Goal: Check status: Check status

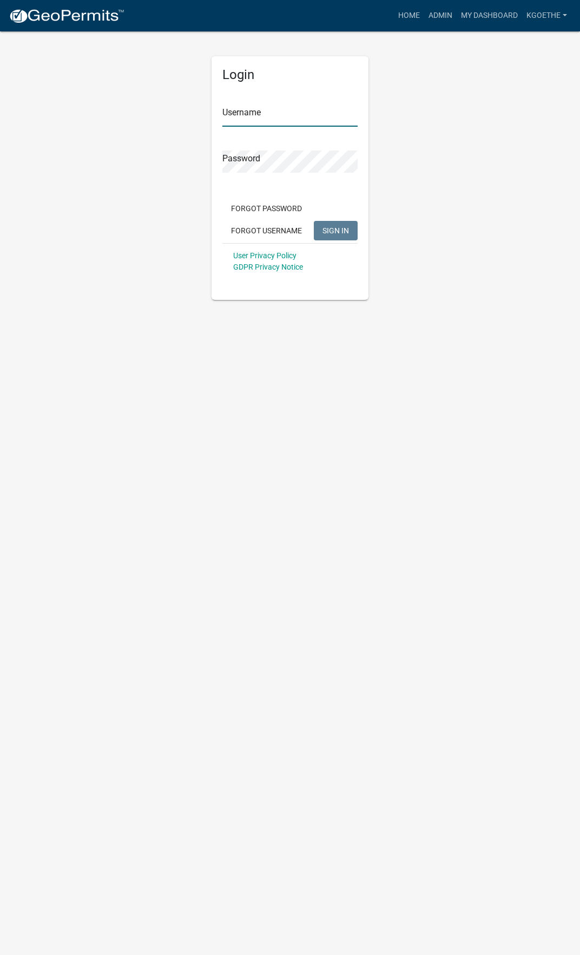
type input "kgoethe"
click at [337, 228] on span "SIGN IN" at bounding box center [336, 230] width 27 height 9
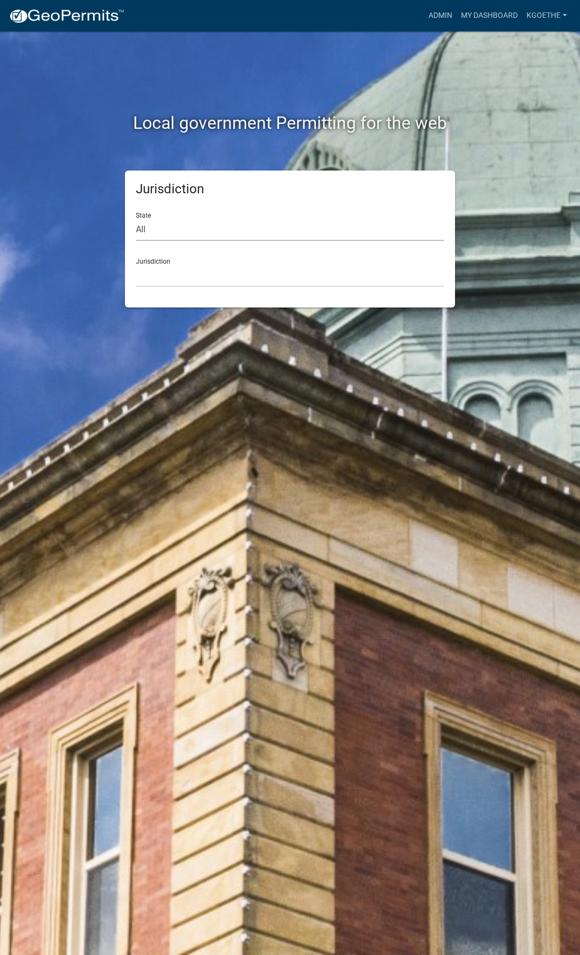
click at [174, 228] on select "All Colorado Georgia Indiana Iowa Kansas Minnesota Ohio South Carolina Wisconsin" at bounding box center [290, 230] width 308 height 22
select select "[US_STATE]"
click at [136, 219] on select "All Colorado Georgia Indiana Iowa Kansas Minnesota Ohio South Carolina Wisconsin" at bounding box center [290, 230] width 308 height 22
click at [167, 279] on select "Abbeville County, South Carolina Jasper County, South Carolina" at bounding box center [290, 276] width 308 height 22
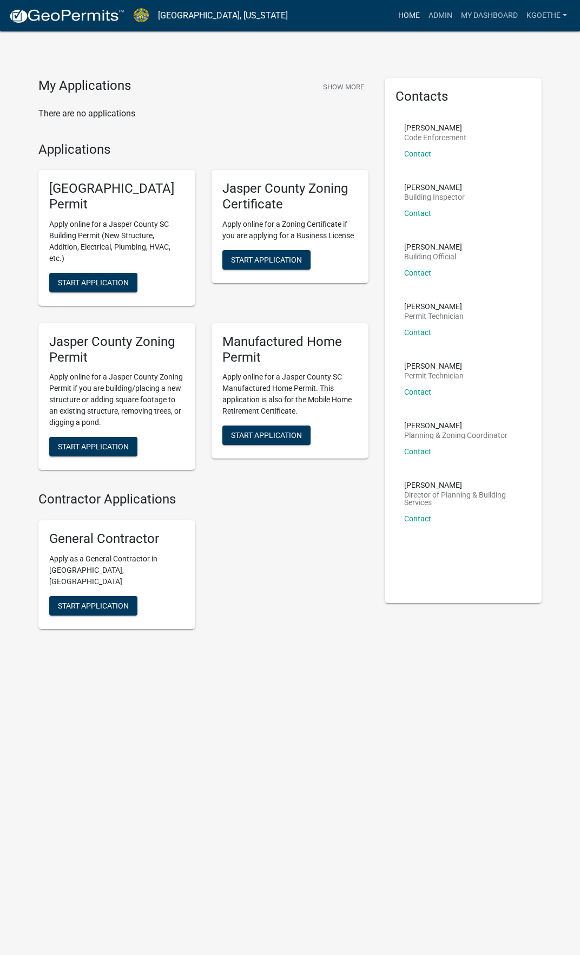
click at [415, 17] on link "Home" at bounding box center [409, 15] width 30 height 21
click at [437, 16] on link "Admin" at bounding box center [440, 15] width 32 height 21
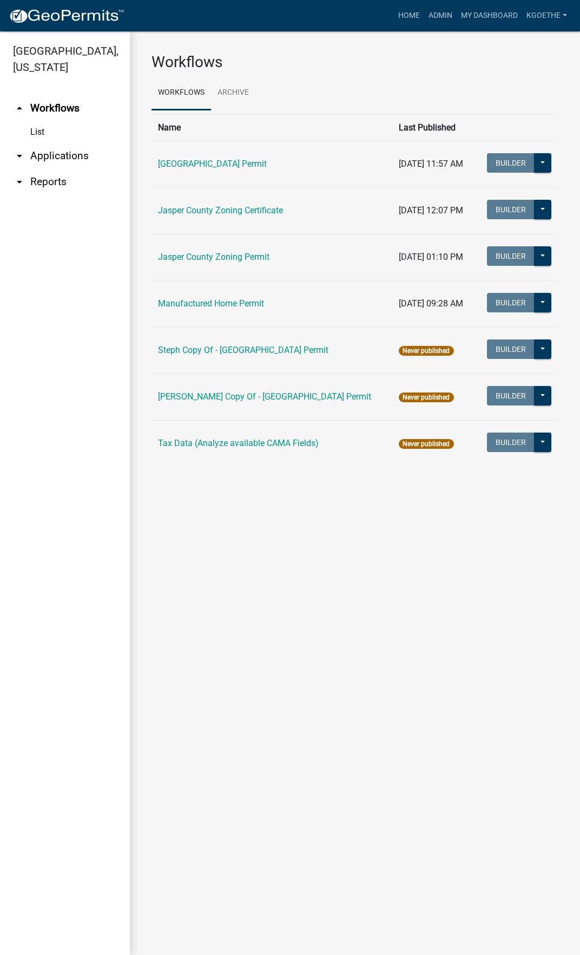
click at [44, 130] on link "List" at bounding box center [65, 132] width 130 height 22
click at [20, 160] on icon "arrow_drop_down" at bounding box center [19, 155] width 13 height 13
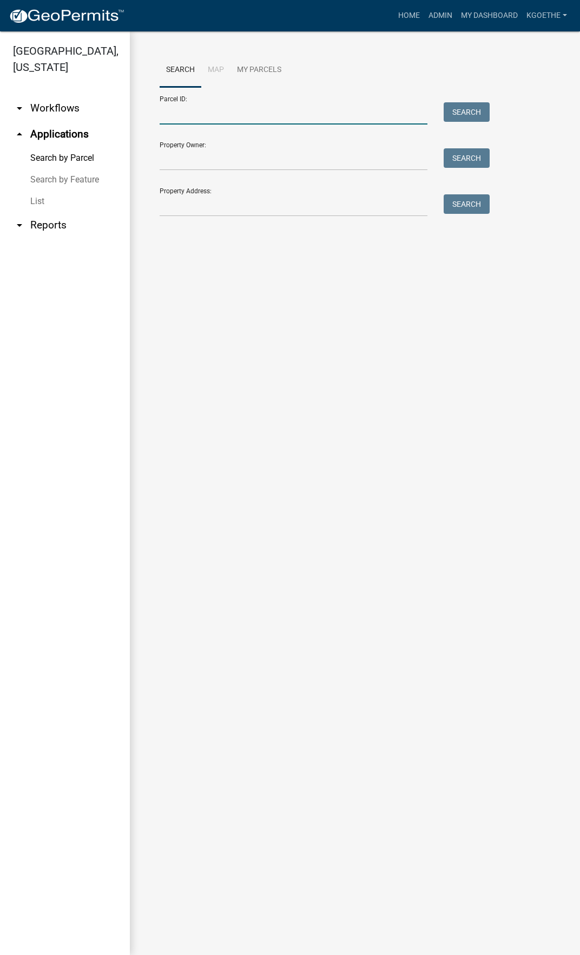
click at [207, 116] on input "Parcel ID:" at bounding box center [294, 113] width 268 height 22
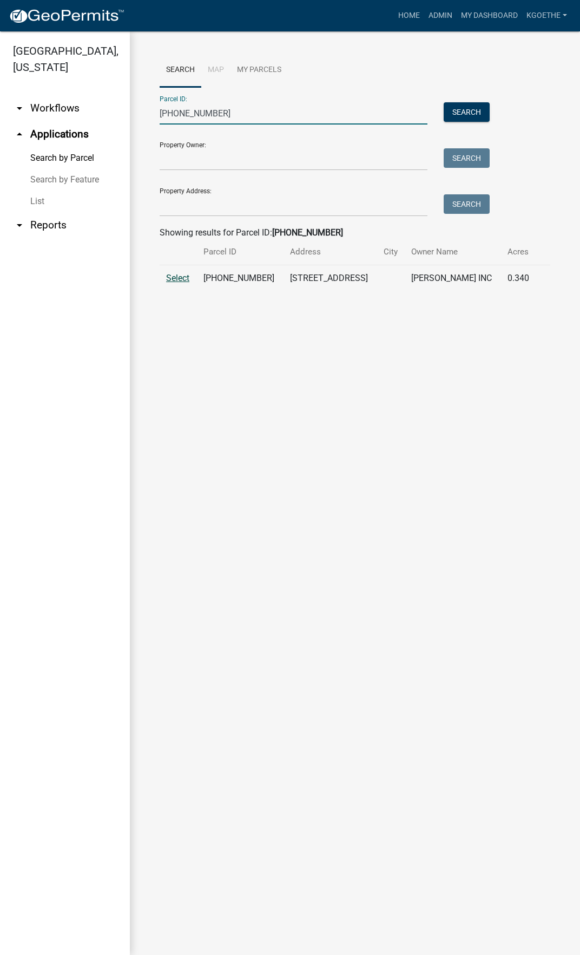
type input "091-01-00-015"
click at [179, 281] on span "Select" at bounding box center [177, 278] width 23 height 10
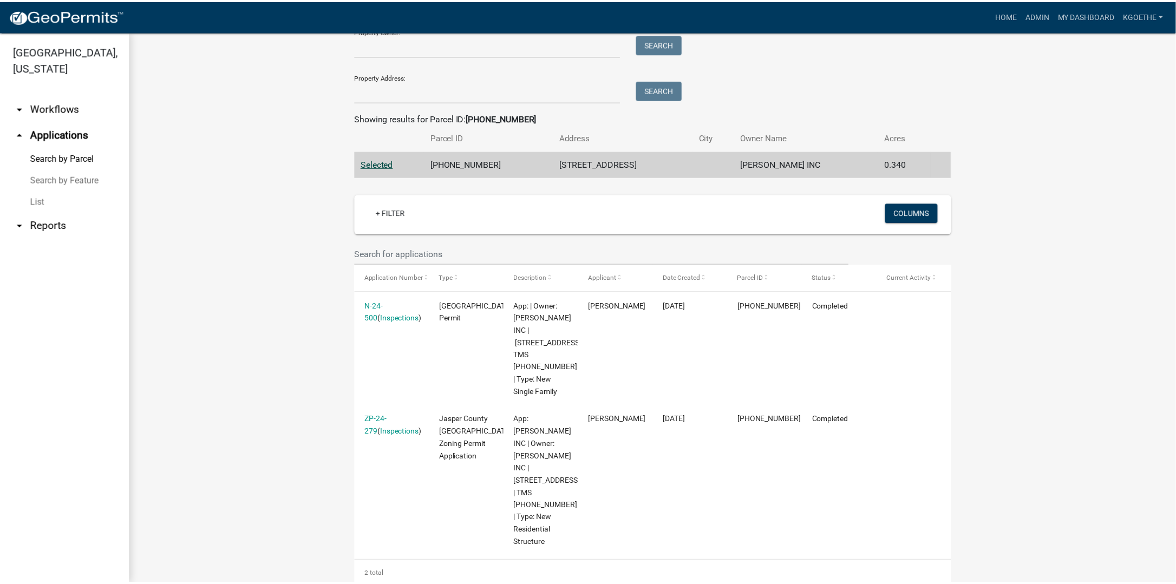
scroll to position [127, 0]
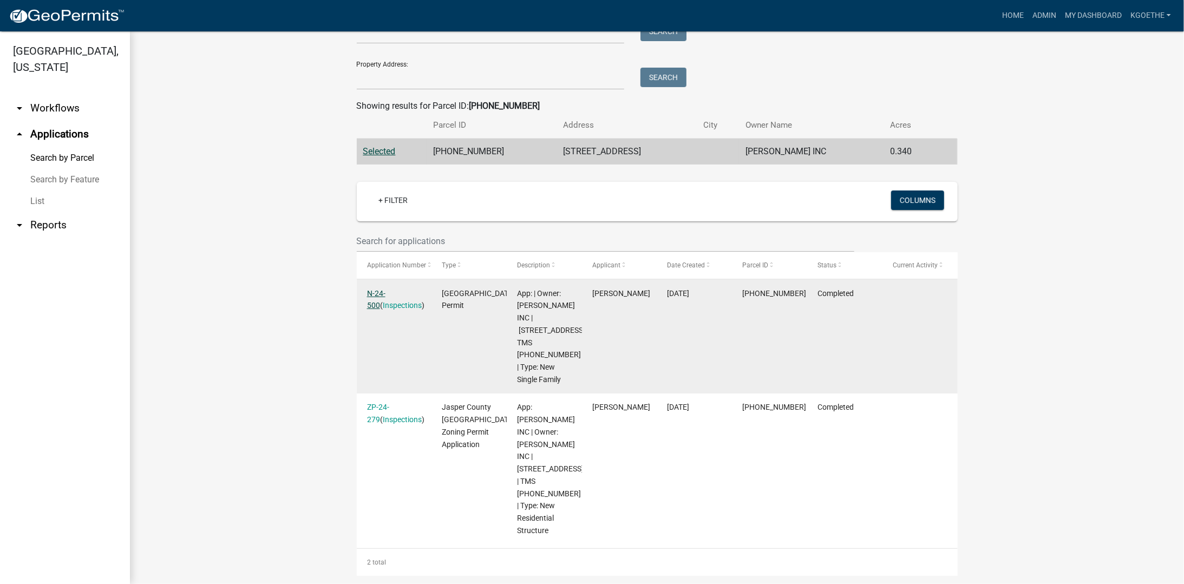
click at [379, 289] on link "N-24-500" at bounding box center [376, 299] width 18 height 21
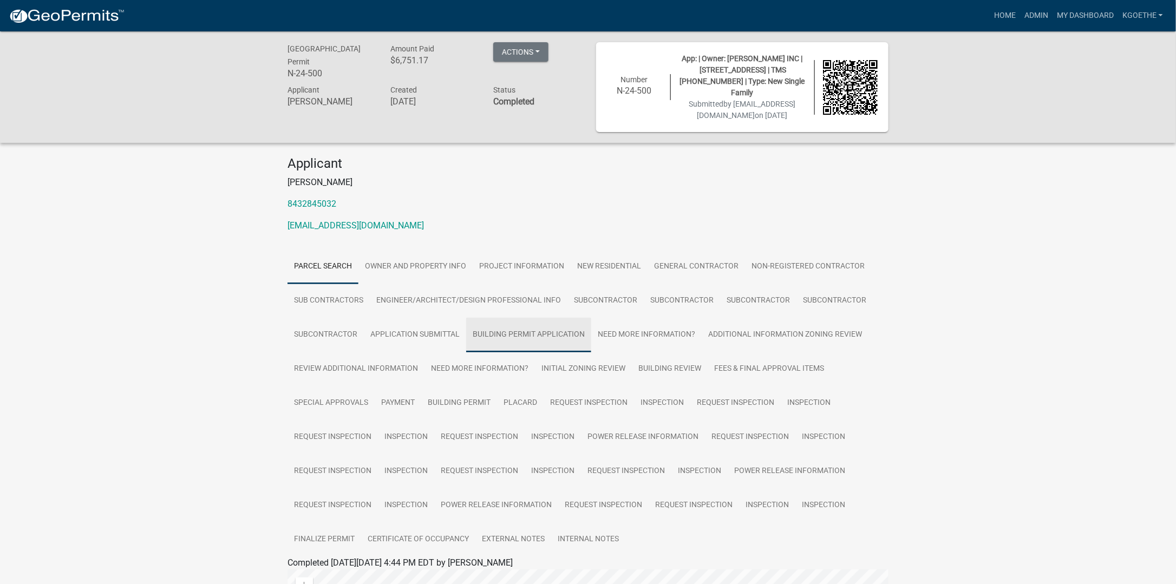
click at [546, 327] on link "Building Permit Application" at bounding box center [528, 335] width 125 height 35
click at [468, 403] on link "Building Permit" at bounding box center [459, 403] width 76 height 35
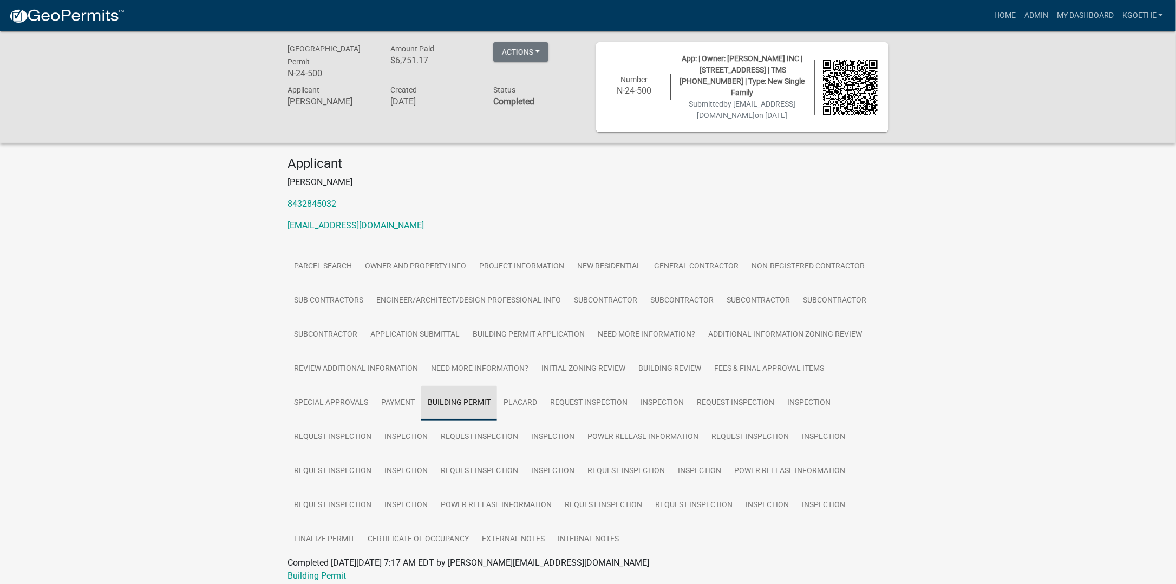
click at [445, 405] on link "Building Permit" at bounding box center [459, 403] width 76 height 35
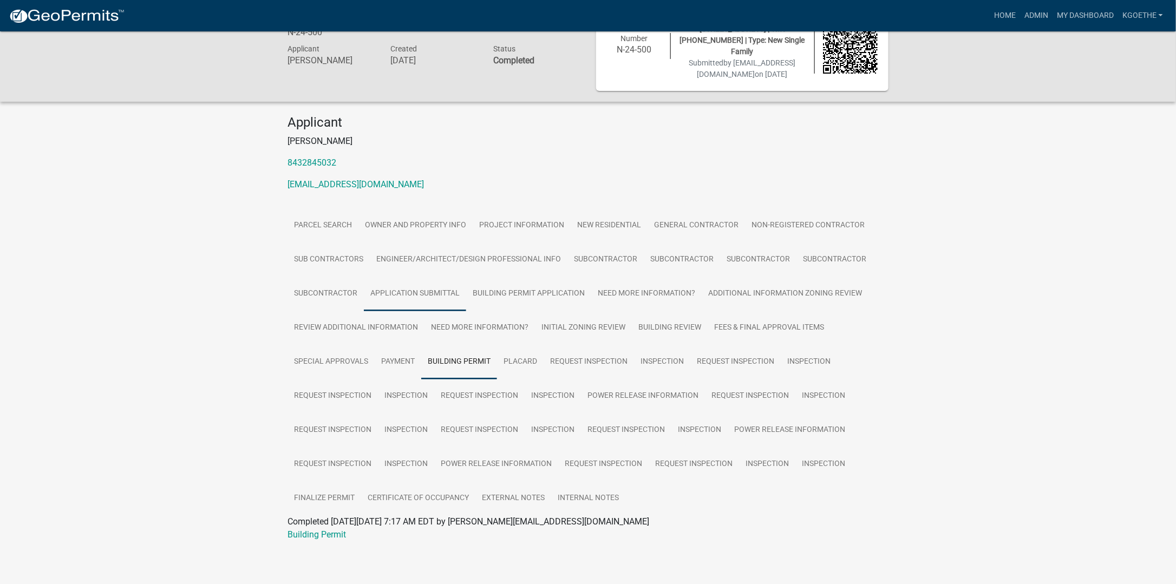
scroll to position [43, 0]
click at [454, 496] on link "Certificate of Occupancy" at bounding box center [418, 497] width 114 height 35
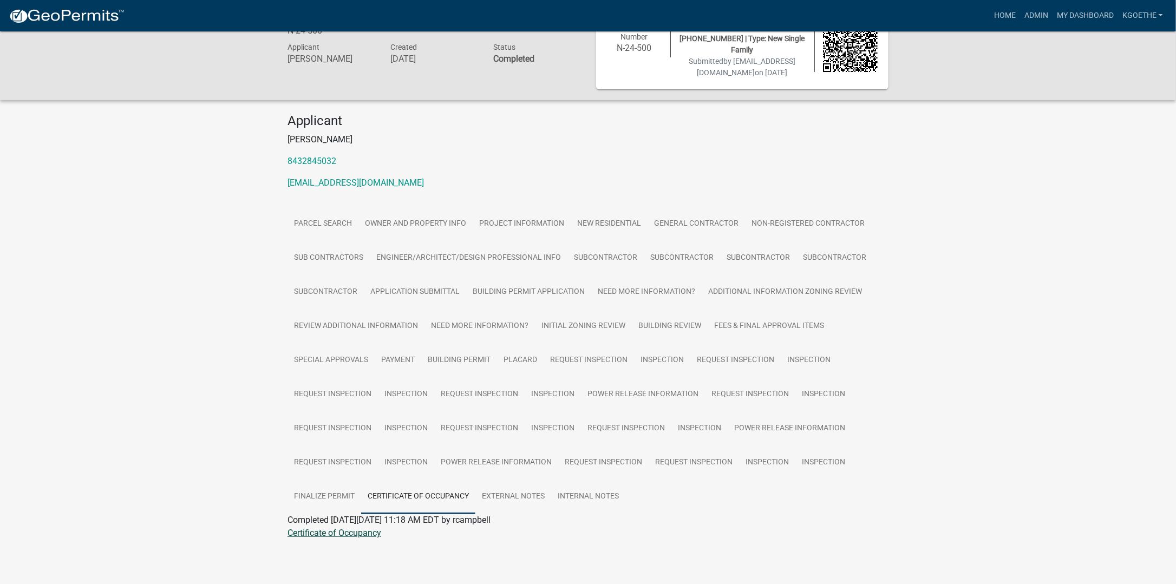
click at [365, 531] on link "Certificate of Occupancy" at bounding box center [334, 533] width 94 height 10
click at [475, 351] on link "Building Permit" at bounding box center [459, 360] width 76 height 35
click at [316, 530] on link "Building Permit" at bounding box center [316, 533] width 58 height 10
click at [429, 486] on link "Certificate of Occupancy" at bounding box center [418, 497] width 114 height 35
click at [318, 533] on link "Certificate of Occupancy" at bounding box center [334, 533] width 94 height 10
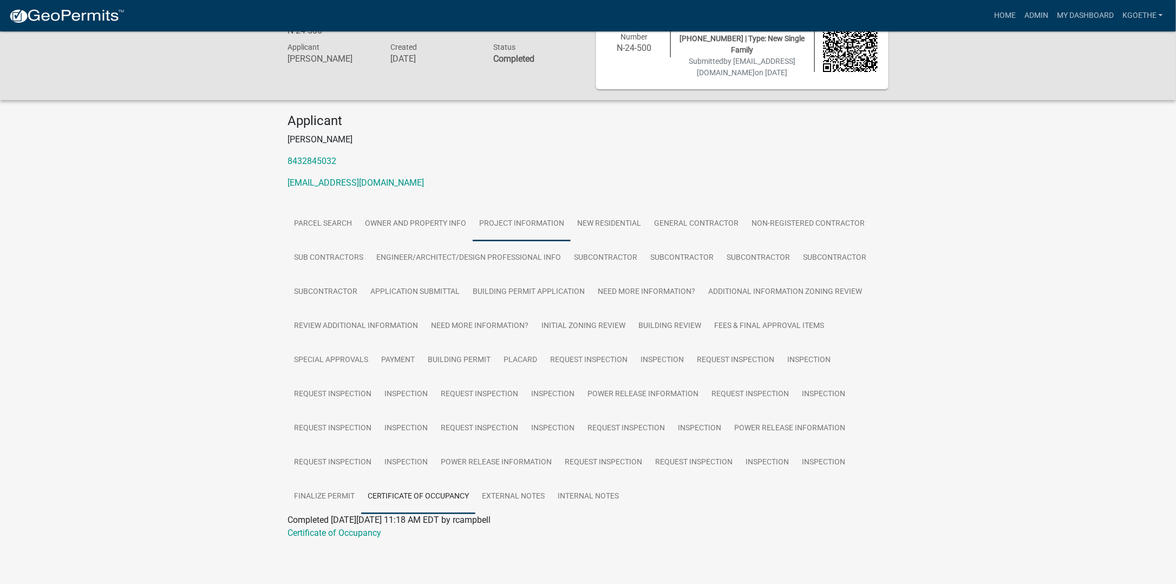
click at [555, 225] on link "Project Information" at bounding box center [521, 224] width 98 height 35
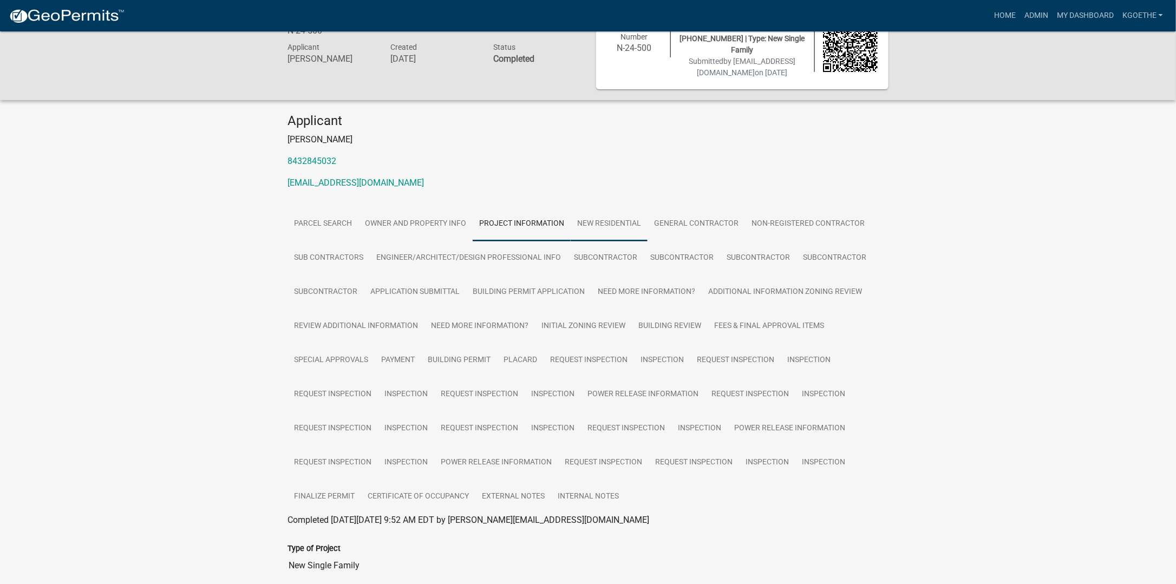
click at [580, 218] on link "New Residential" at bounding box center [608, 224] width 77 height 35
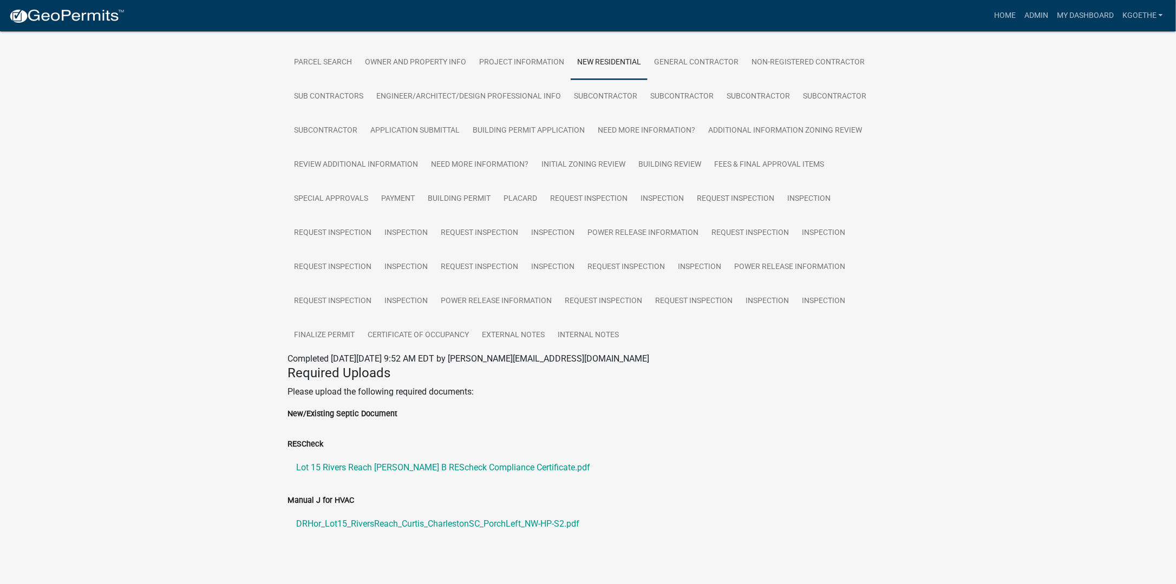
scroll to position [205, 0]
click at [381, 518] on link "DRHor_Lot15_RiversReach_Curtis_CharlestonSC_PorchLeft_NW-HP-S2.pdf" at bounding box center [587, 523] width 601 height 26
click at [580, 58] on link "General Contractor" at bounding box center [695, 61] width 97 height 35
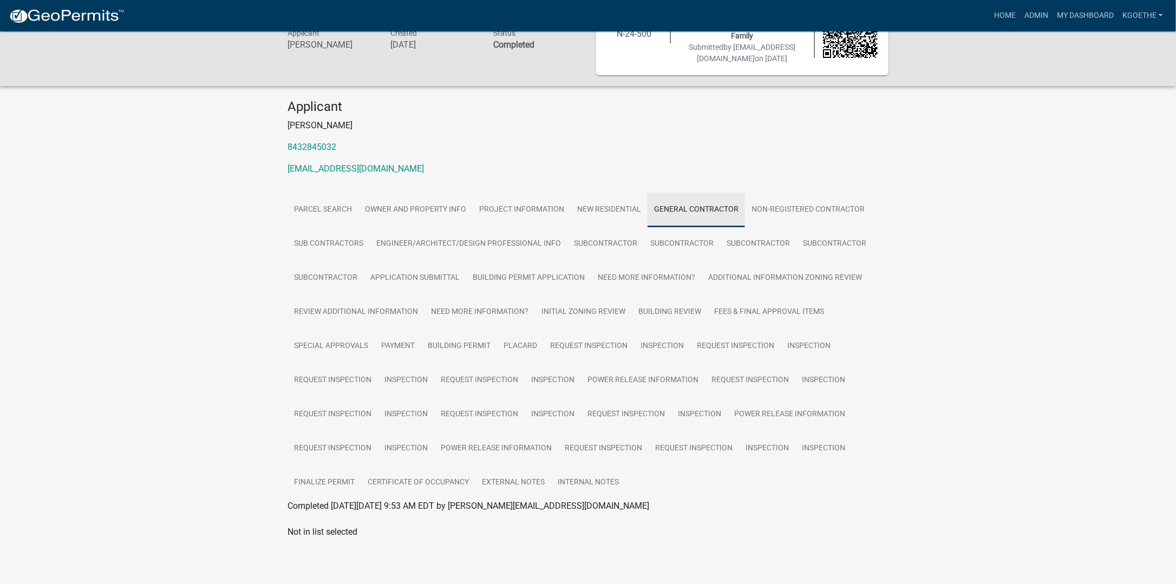
scroll to position [56, 0]
click at [580, 216] on link "Non-Registered Contractor" at bounding box center [808, 211] width 126 height 35
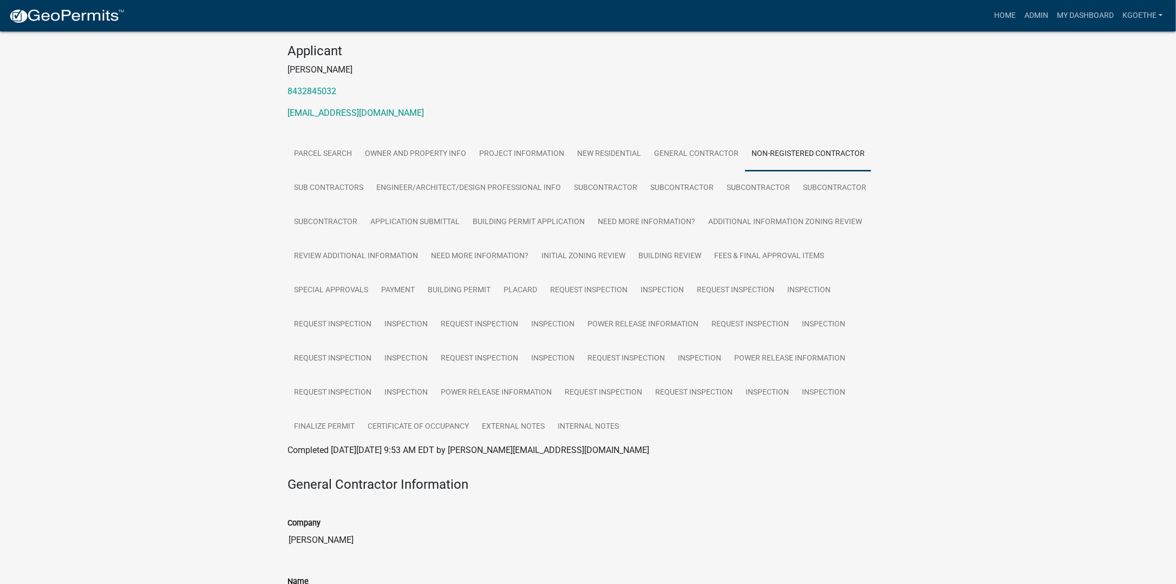
scroll to position [107, 0]
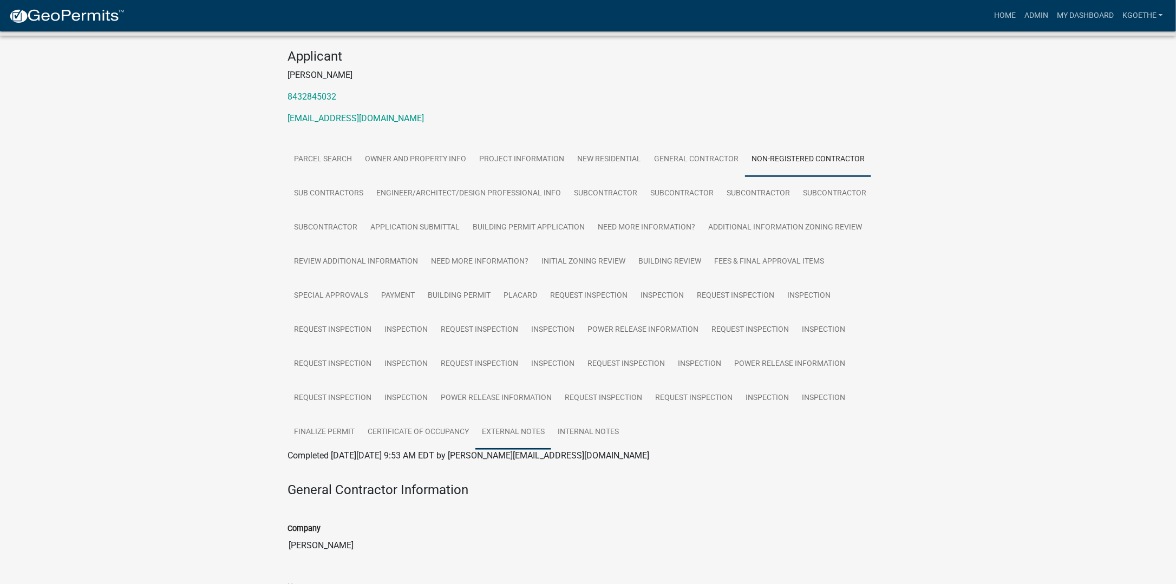
click at [529, 433] on link "External Notes" at bounding box center [513, 432] width 76 height 35
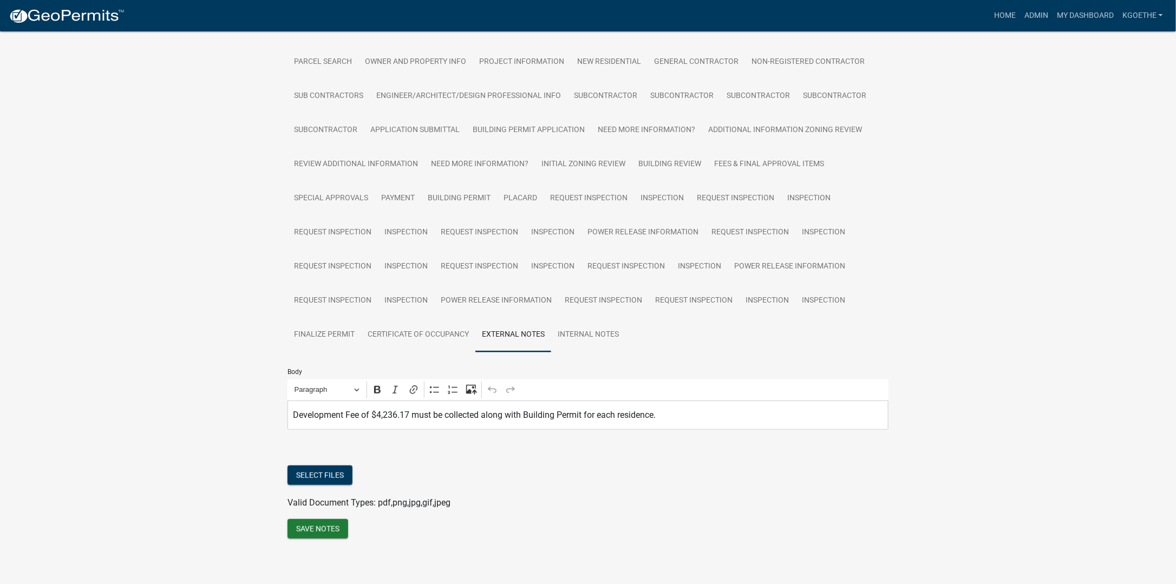
scroll to position [206, 0]
click at [580, 334] on link "Internal Notes" at bounding box center [588, 333] width 74 height 35
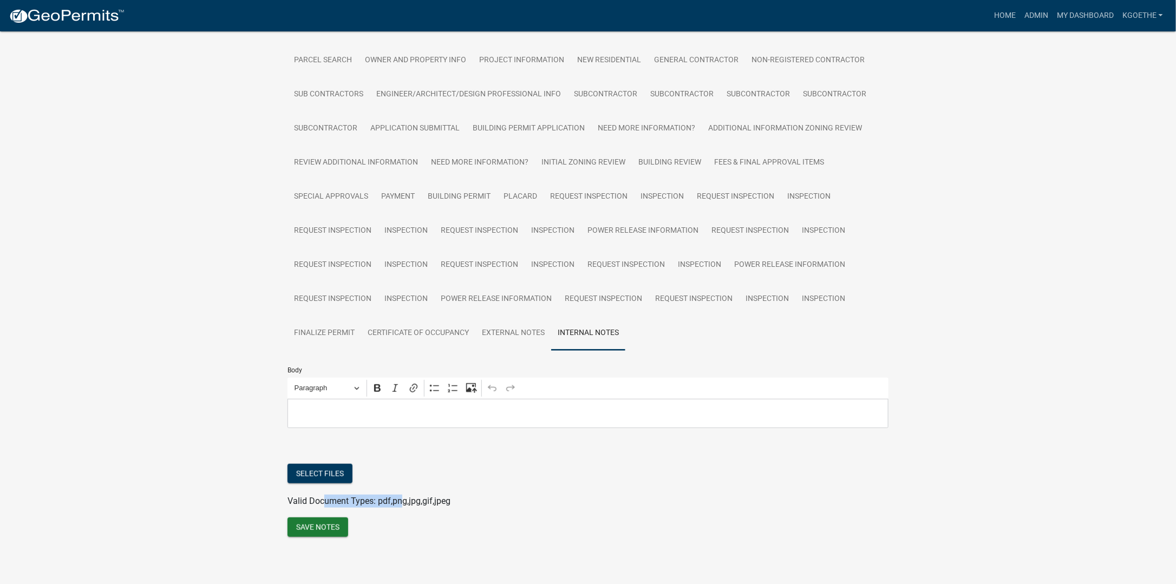
drag, startPoint x: 324, startPoint y: 501, endPoint x: 412, endPoint y: 503, distance: 87.7
click at [412, 503] on span "Valid Document Types: pdf,png,jpg,gif,jpeg" at bounding box center [368, 501] width 163 height 10
click at [194, 406] on div "Jasper County Building Permit N-24-500 Amount Paid $6,751.17 Actions View recei…" at bounding box center [588, 198] width 1176 height 747
click at [319, 330] on link "Finalize Permit" at bounding box center [324, 333] width 74 height 35
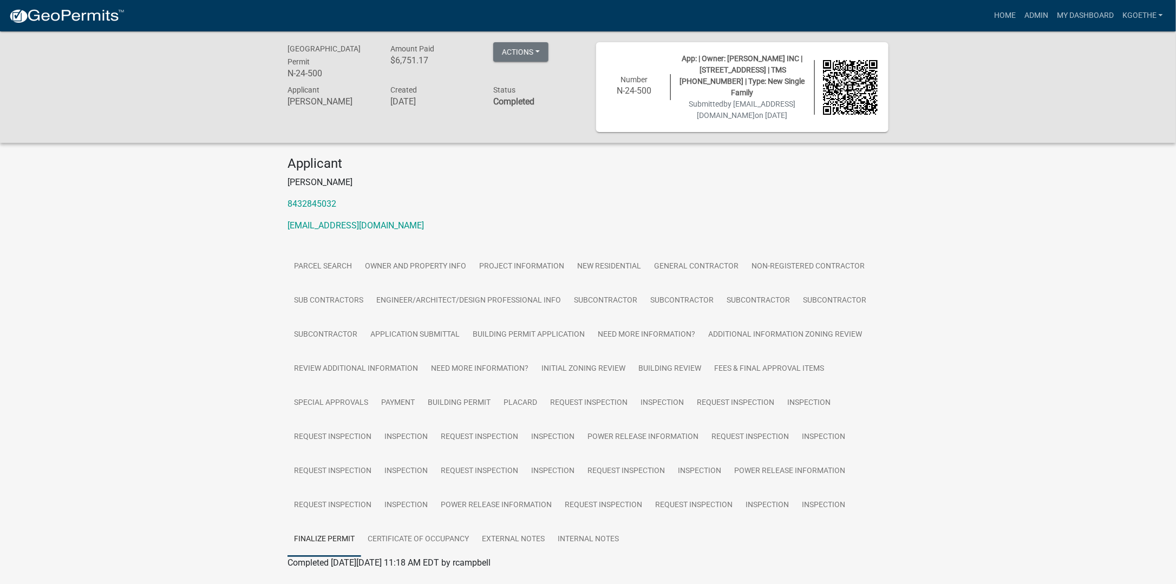
scroll to position [0, 0]
click at [297, 267] on link "Parcel search" at bounding box center [322, 267] width 71 height 35
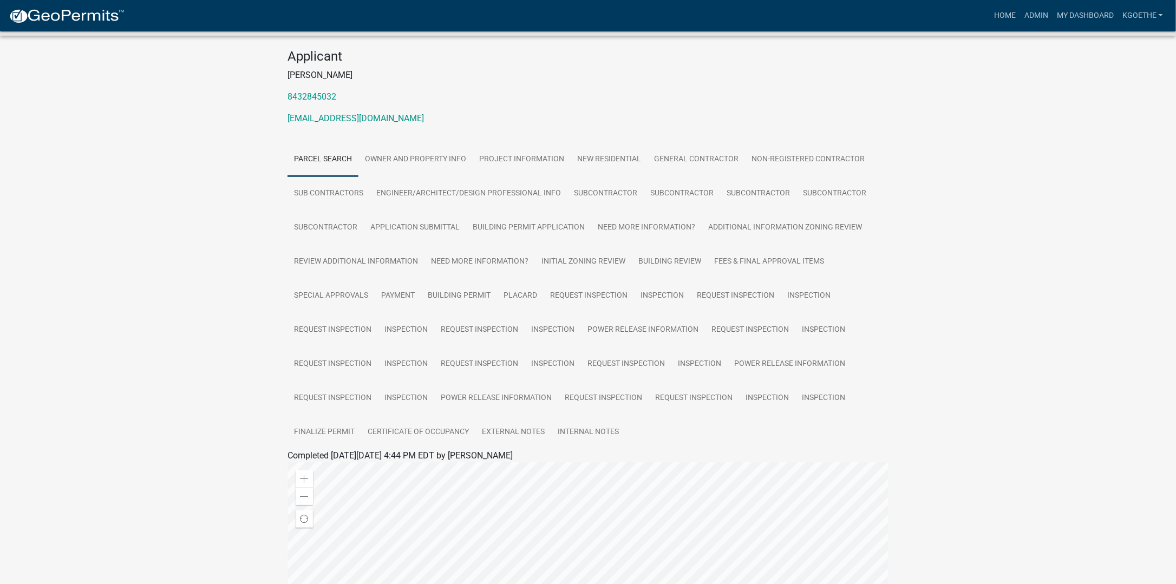
scroll to position [91, 0]
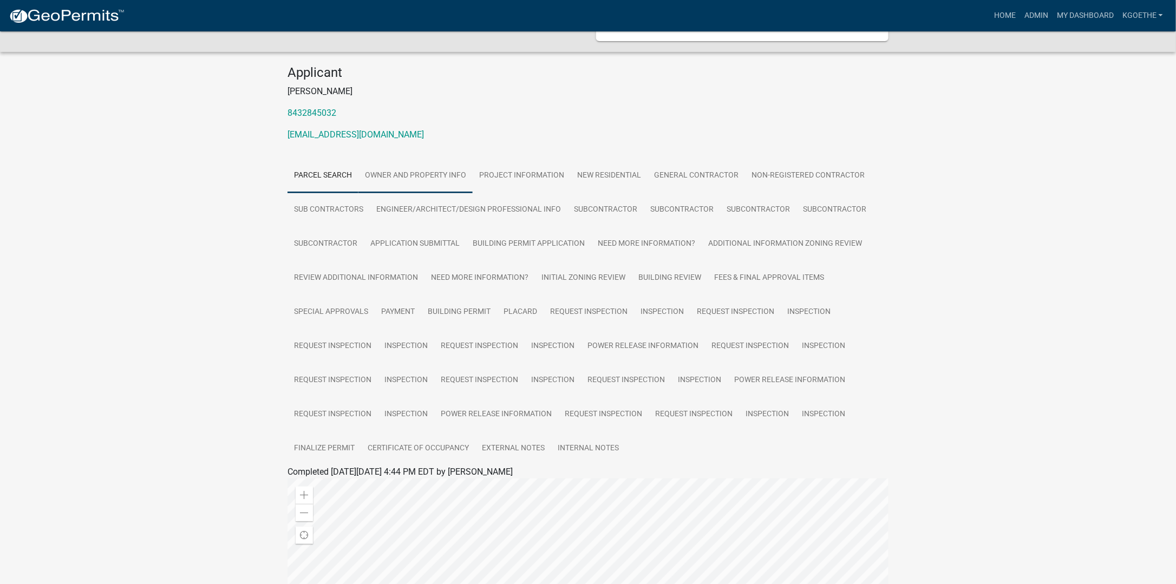
click at [425, 172] on link "Owner and Property Info" at bounding box center [415, 176] width 114 height 35
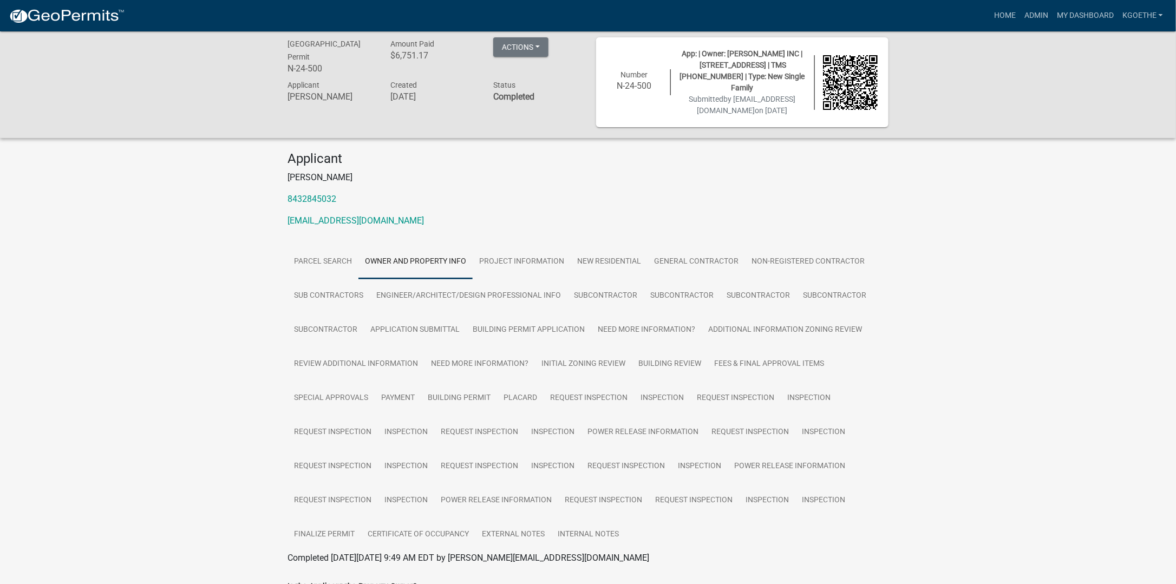
scroll to position [0, 0]
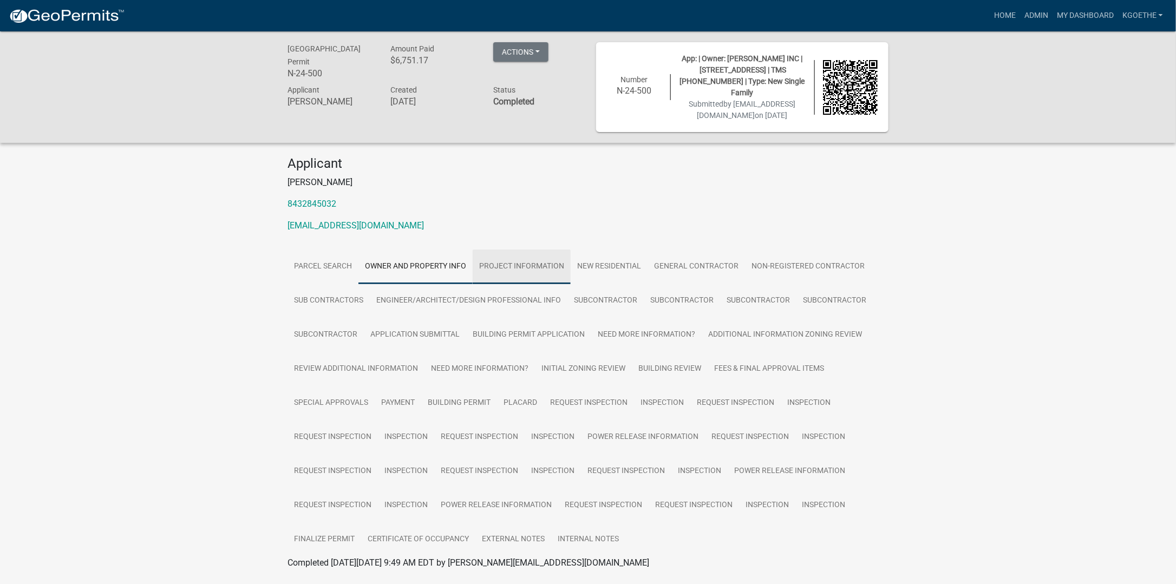
click at [531, 260] on link "Project Information" at bounding box center [521, 267] width 98 height 35
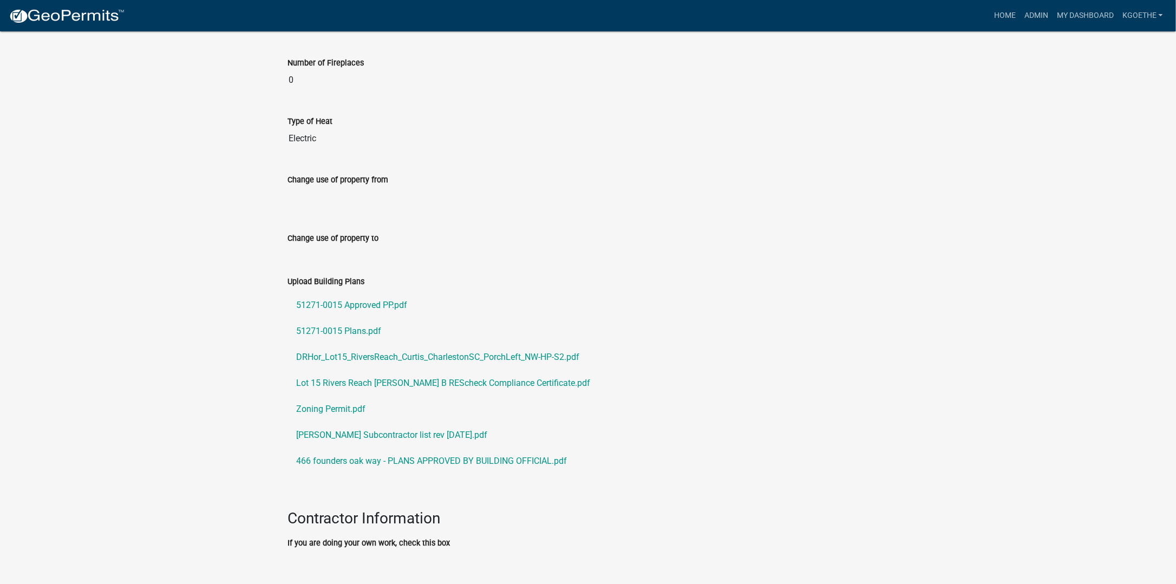
scroll to position [1032, 0]
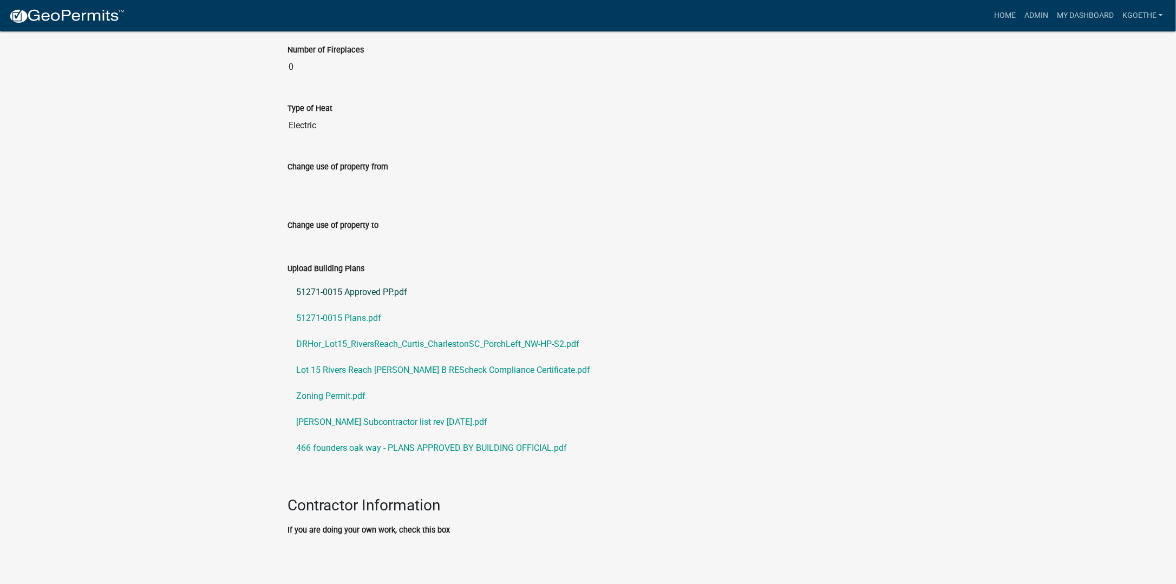
click at [333, 285] on link "51271-0015 Approved PP.pdf" at bounding box center [587, 292] width 601 height 26
click at [362, 308] on link "51271-0015 Plans.pdf" at bounding box center [587, 318] width 601 height 26
